Goal: Check status

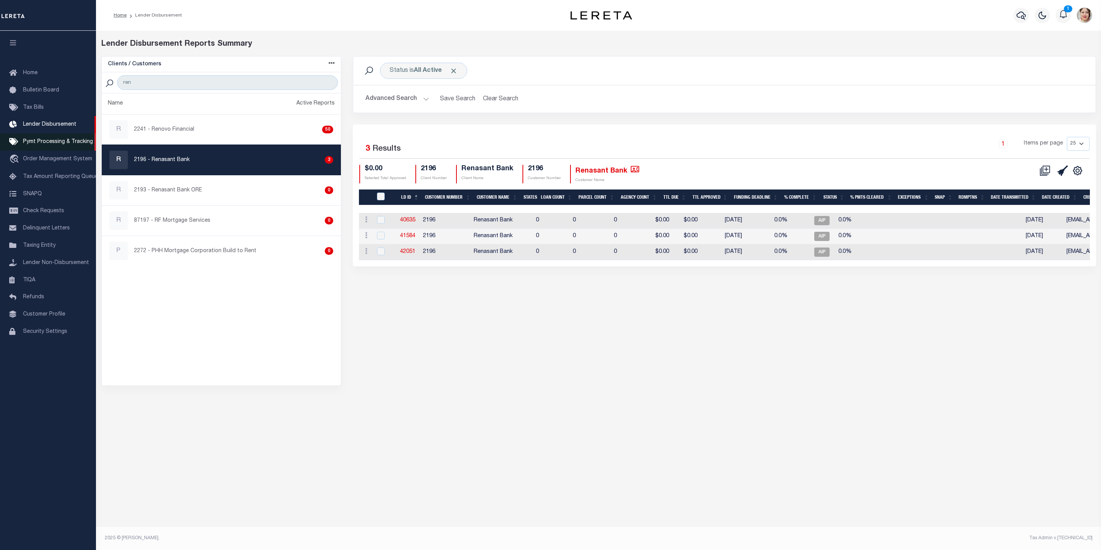
click at [46, 142] on span "Pymt Processing & Tracking" at bounding box center [58, 141] width 70 height 5
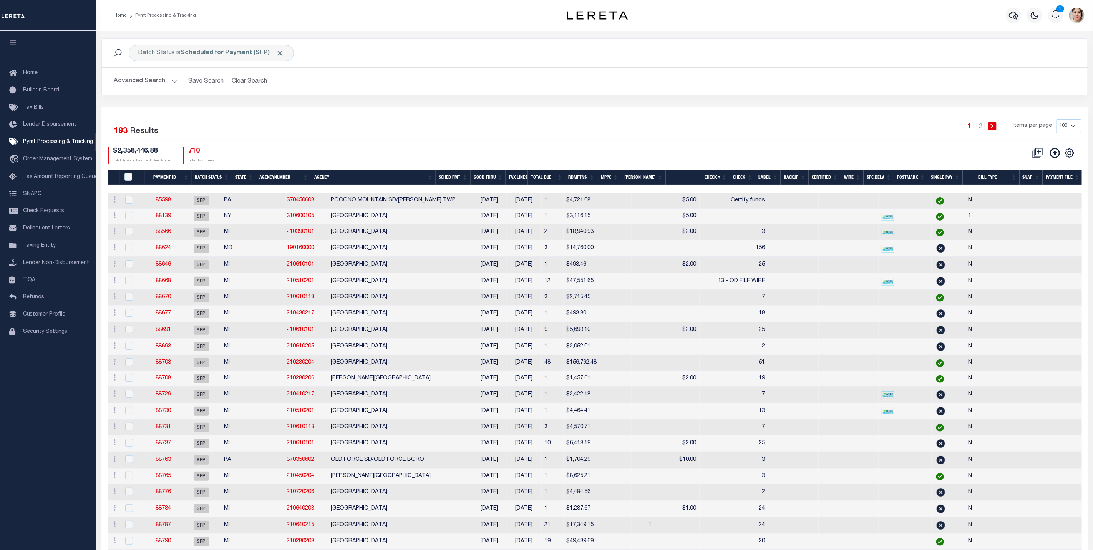
click at [155, 80] on button "Advanced Search" at bounding box center [146, 81] width 64 height 15
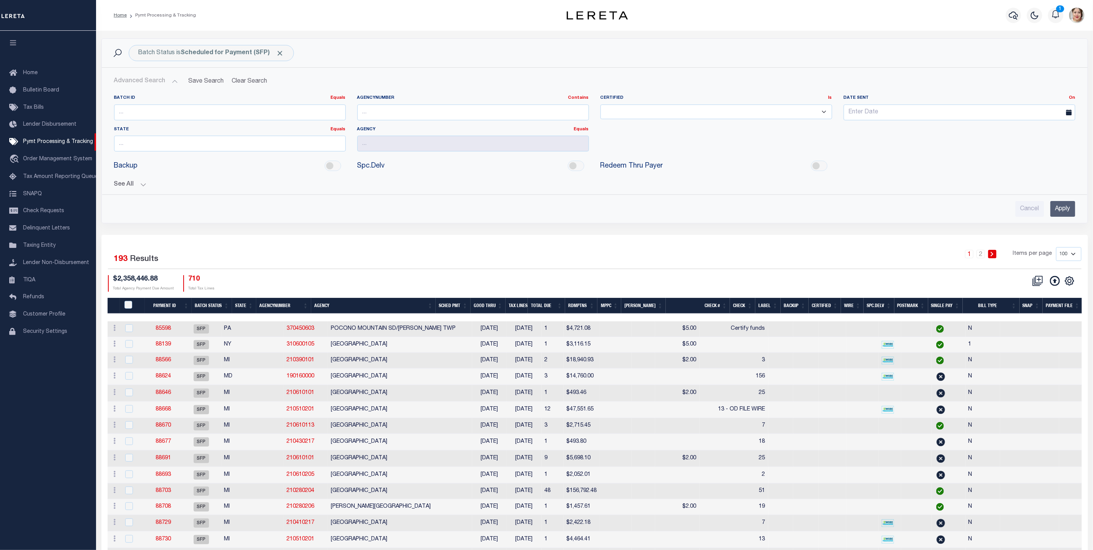
click at [132, 186] on button "See All" at bounding box center [594, 184] width 961 height 7
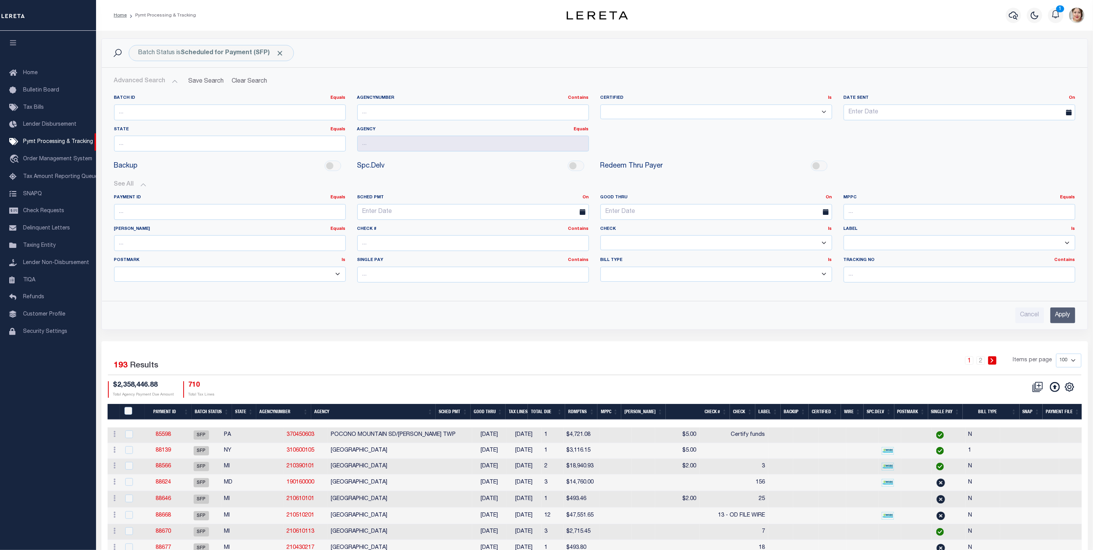
click at [627, 243] on select "Yes No" at bounding box center [716, 242] width 232 height 15
